Goal: Information Seeking & Learning: Understand process/instructions

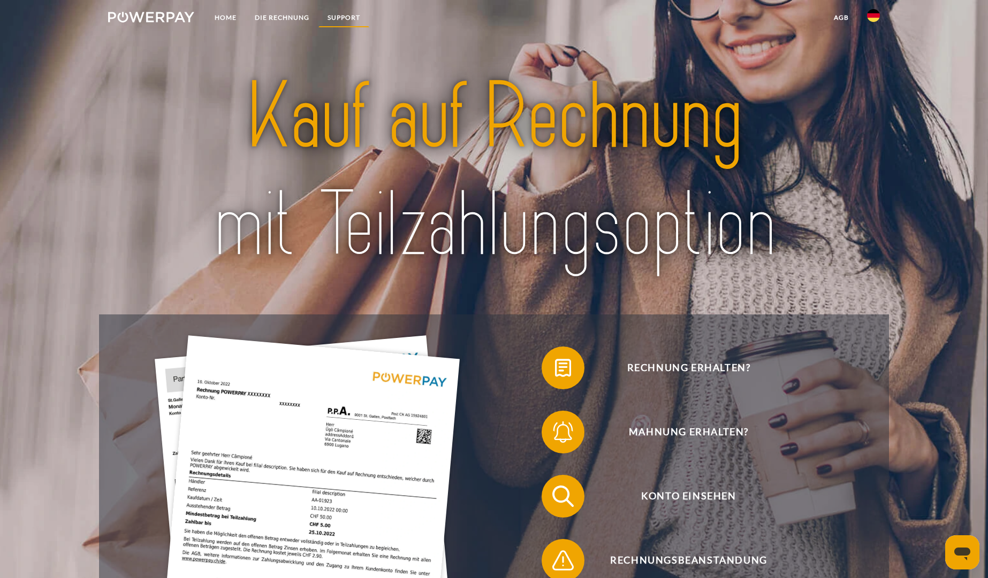
click at [340, 13] on link "SUPPORT" at bounding box center [343, 17] width 51 height 19
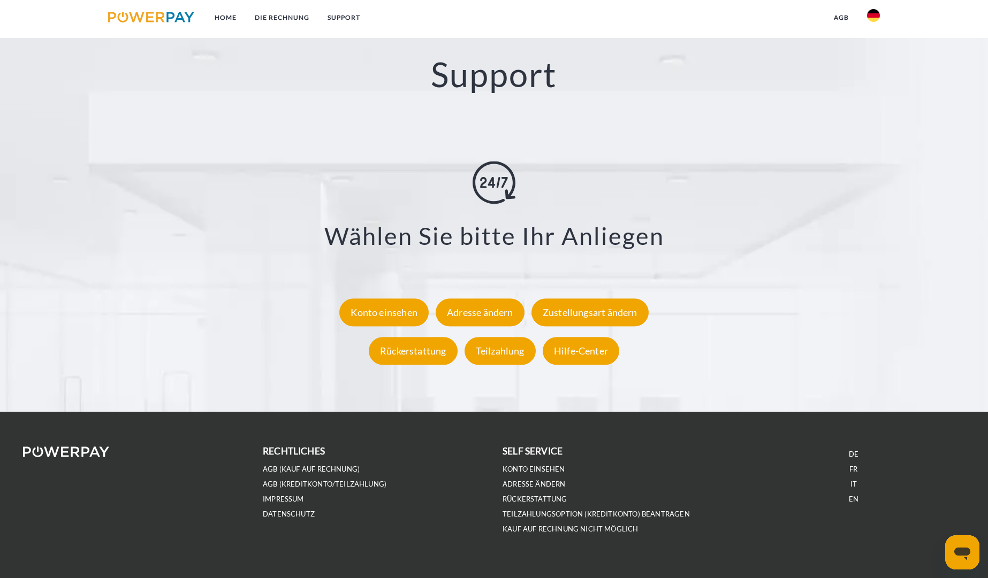
scroll to position [2006, 0]
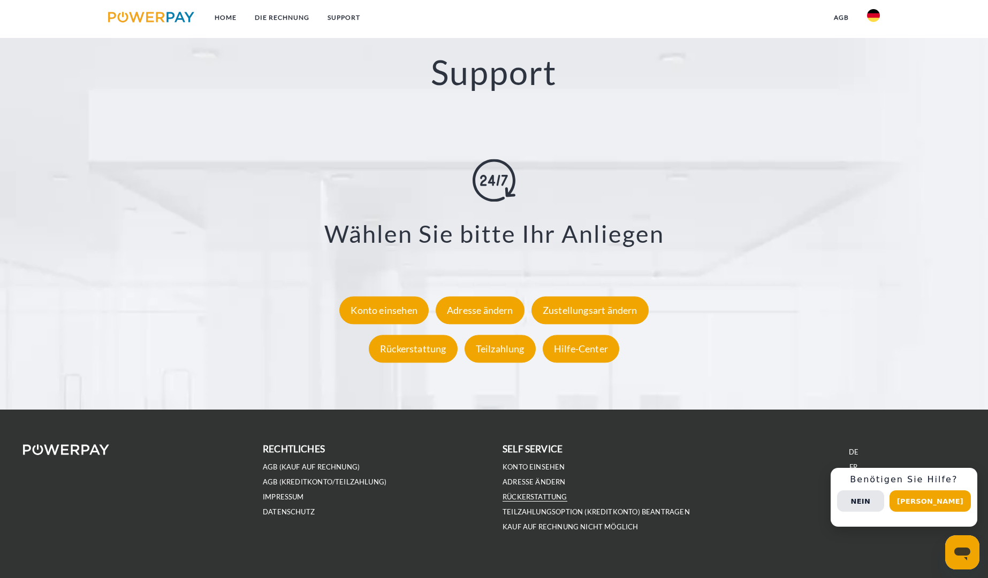
click at [533, 498] on link "Rückerstattung" at bounding box center [534, 497] width 65 height 9
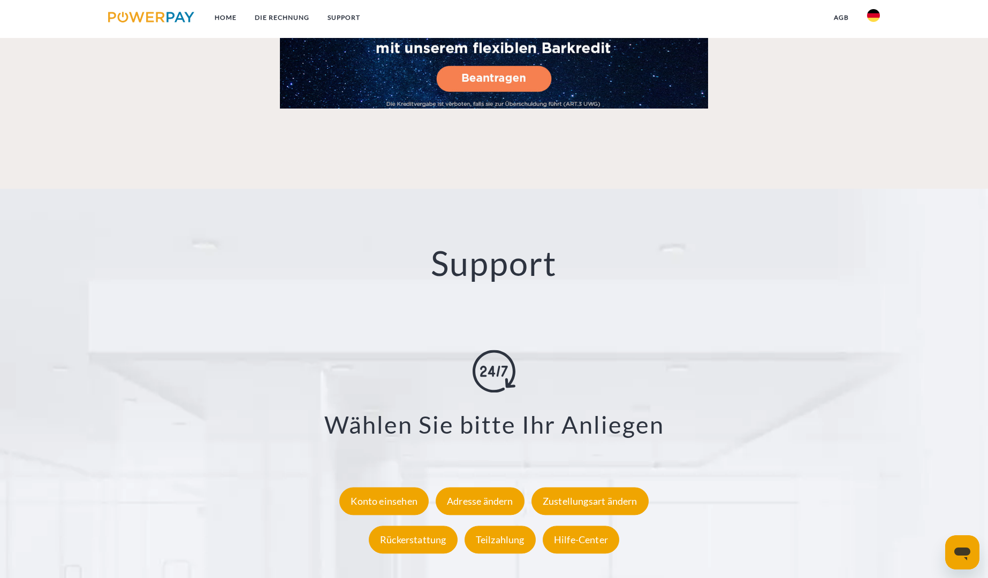
scroll to position [2023, 0]
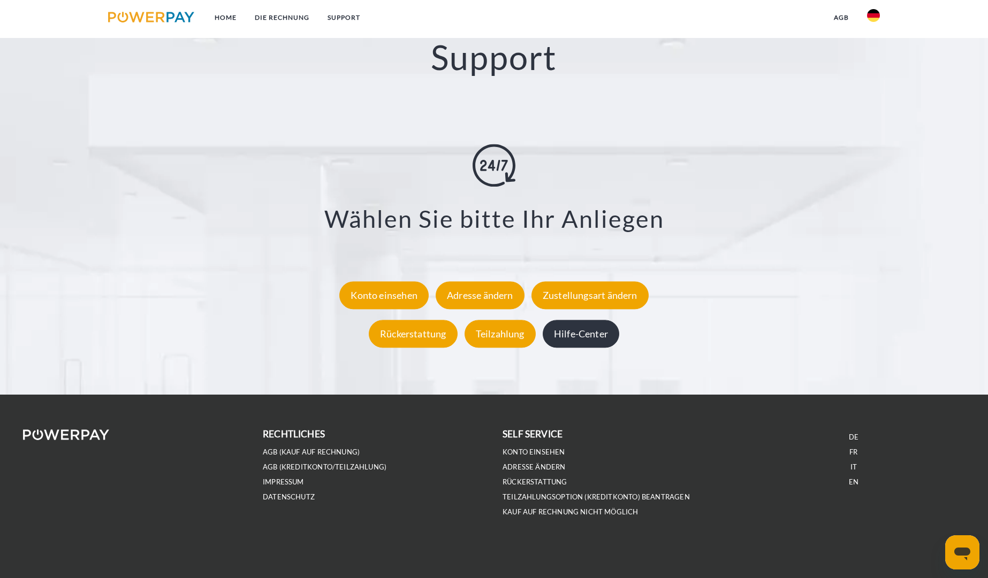
click at [572, 331] on div "Hilfe-Center" at bounding box center [580, 334] width 77 height 28
